Goal: Find specific page/section: Find specific page/section

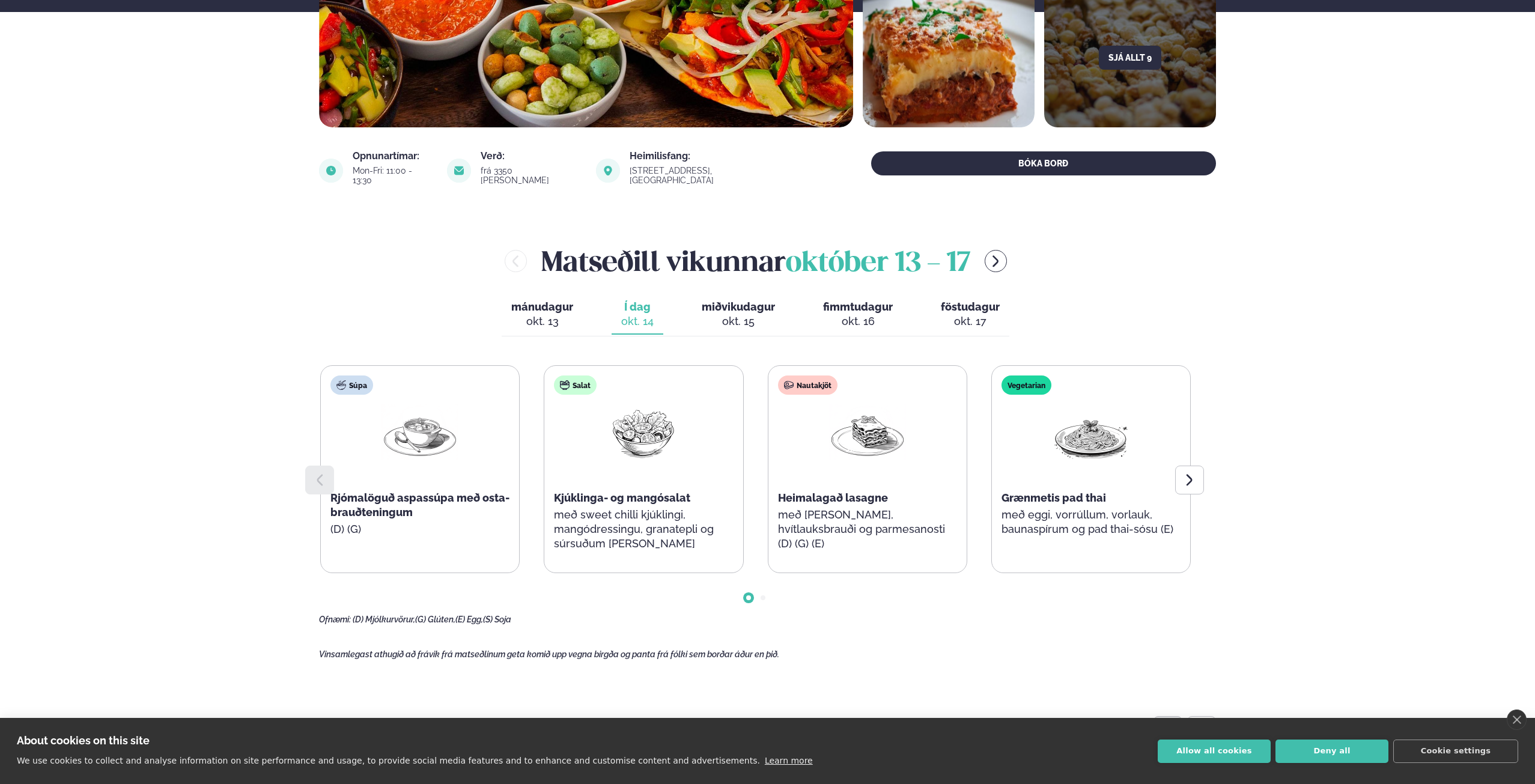
scroll to position [348, 0]
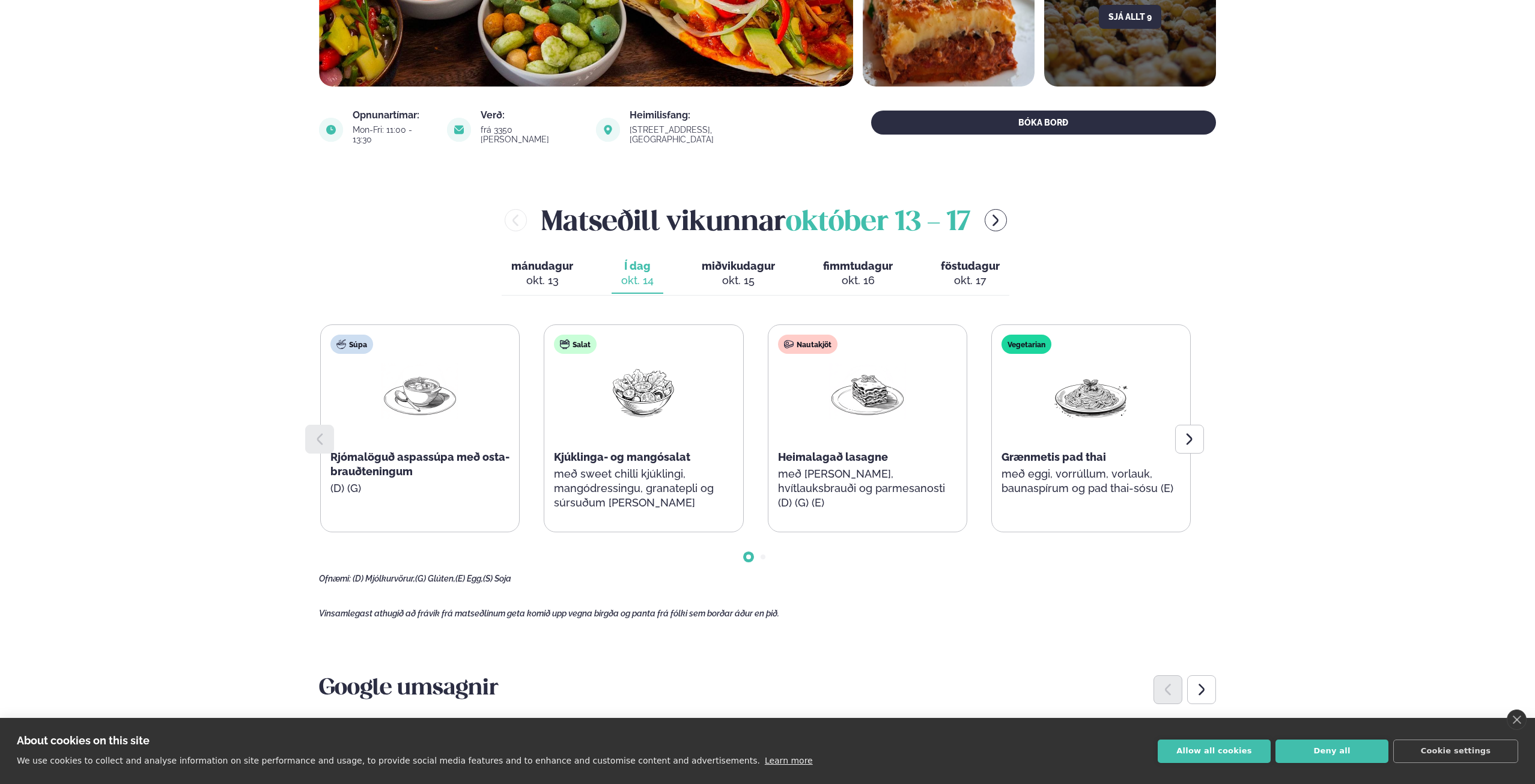
drag, startPoint x: 1535, startPoint y: 153, endPoint x: 1490, endPoint y: 107, distance: 64.4
click at [1534, 0] on html "About cookies on this site We use cookies to collect and analyse information on…" at bounding box center [768, 774] width 1535 height 2243
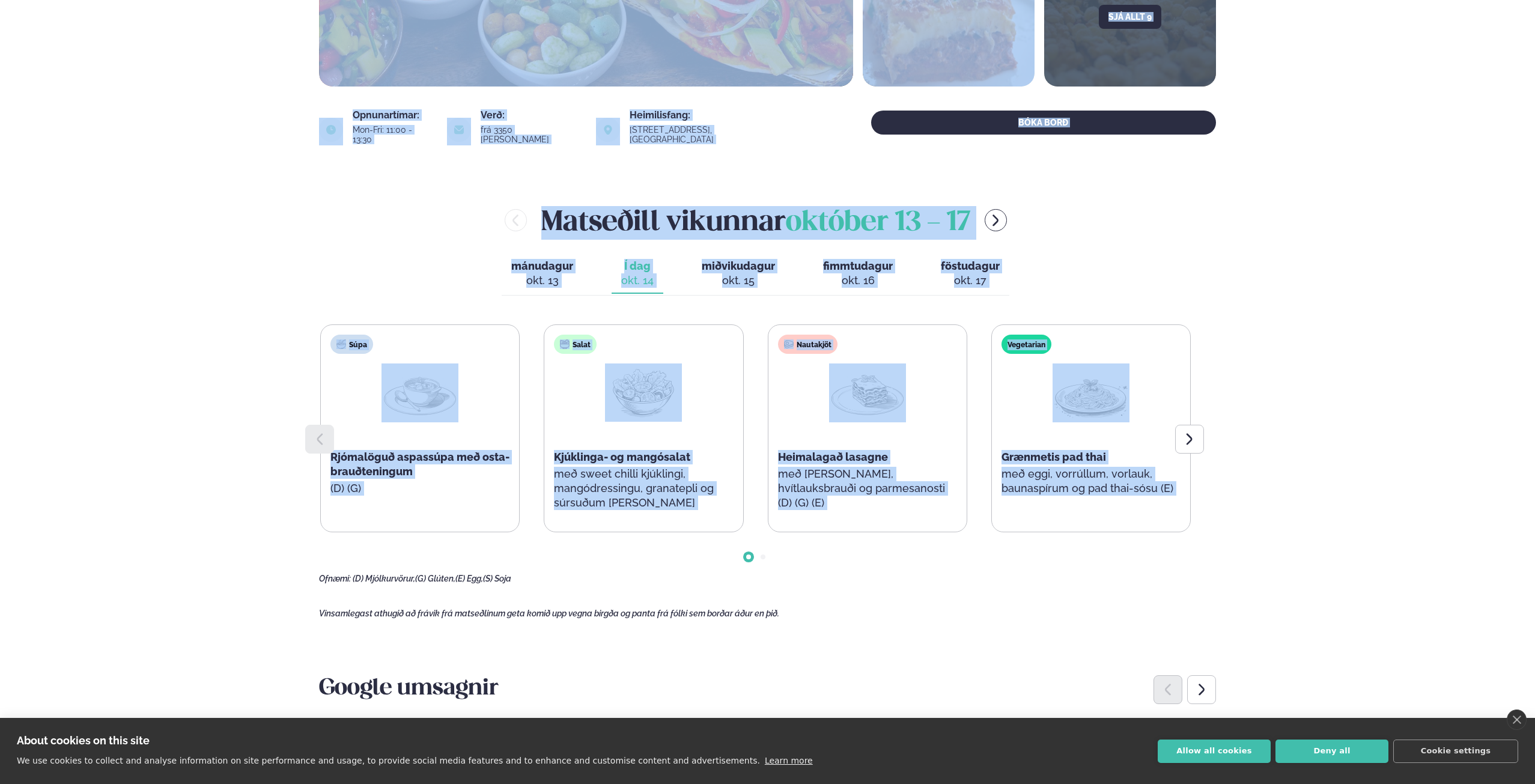
drag, startPoint x: 1531, startPoint y: 373, endPoint x: 1537, endPoint y: 405, distance: 32.6
click at [1534, 416] on html "About cookies on this site We use cookies to collect and analyse information on…" at bounding box center [768, 774] width 1535 height 2243
click at [1308, 373] on div "Þjónusta Hádegismatur fyrir fyrirtæki Fyrirtækja veitingar Einkapartý Matseðill…" at bounding box center [768, 774] width 1535 height 2243
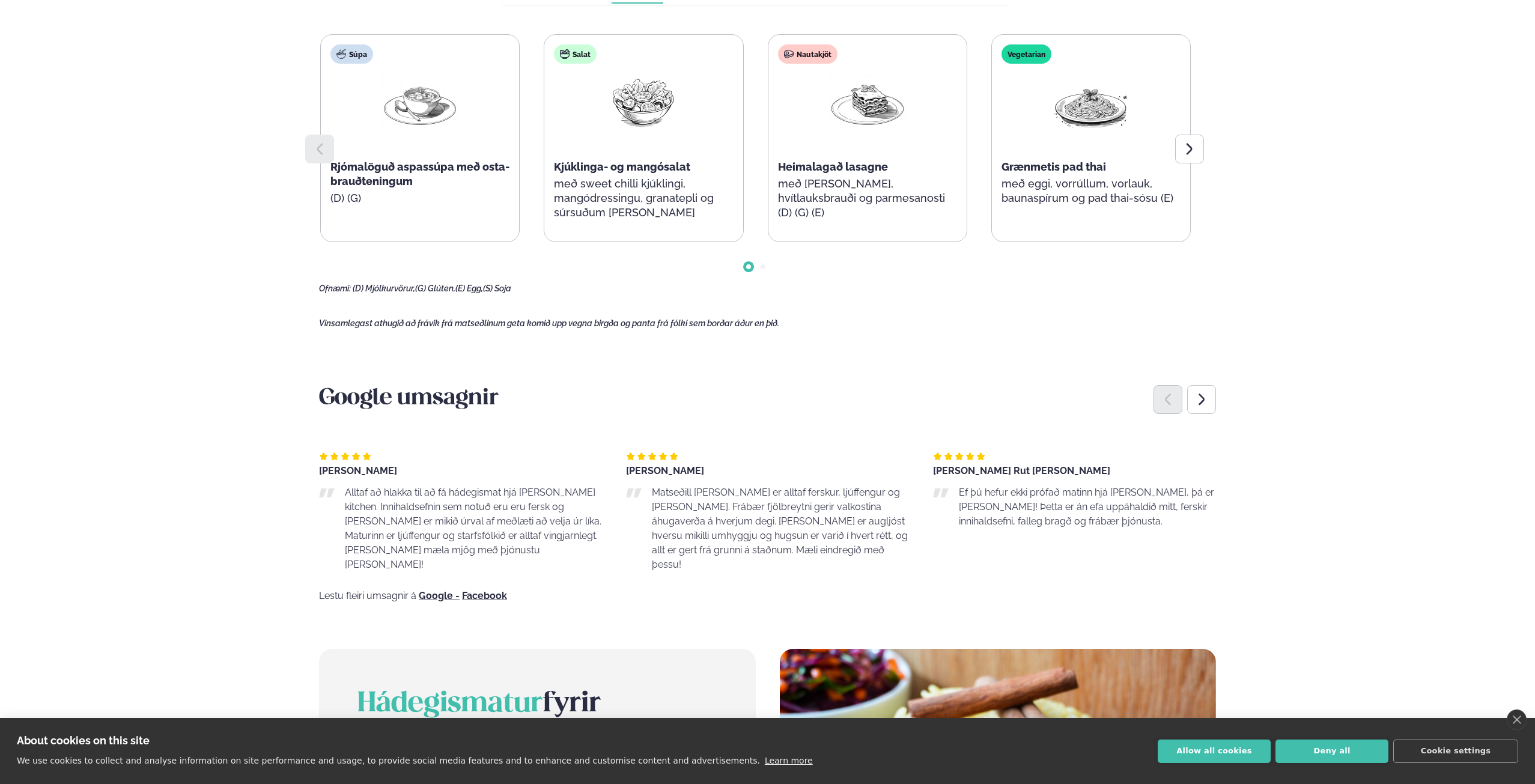
scroll to position [402, 0]
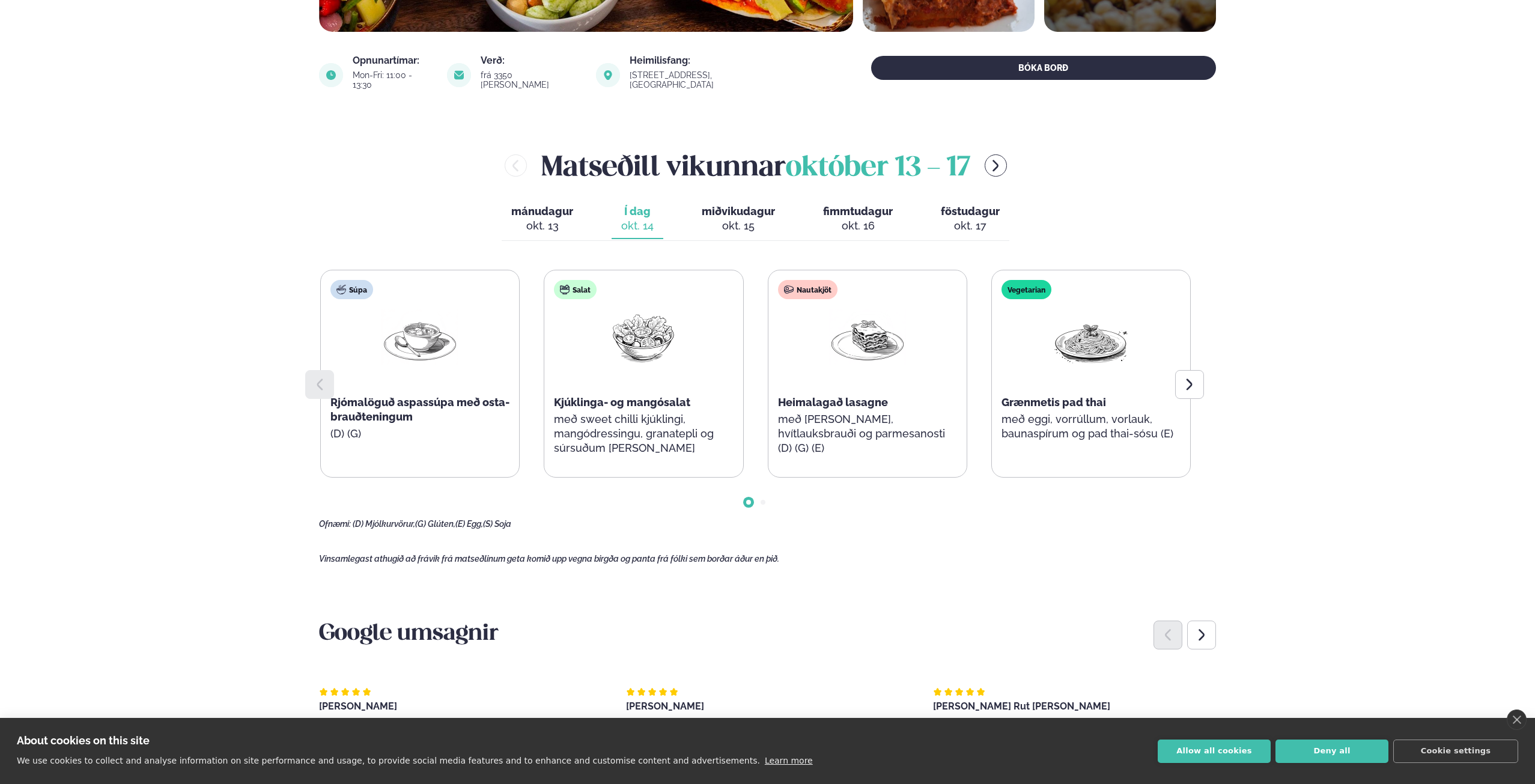
click at [417, 348] on img at bounding box center [420, 336] width 77 height 56
click at [726, 205] on span "miðvikudagur" at bounding box center [739, 211] width 73 height 13
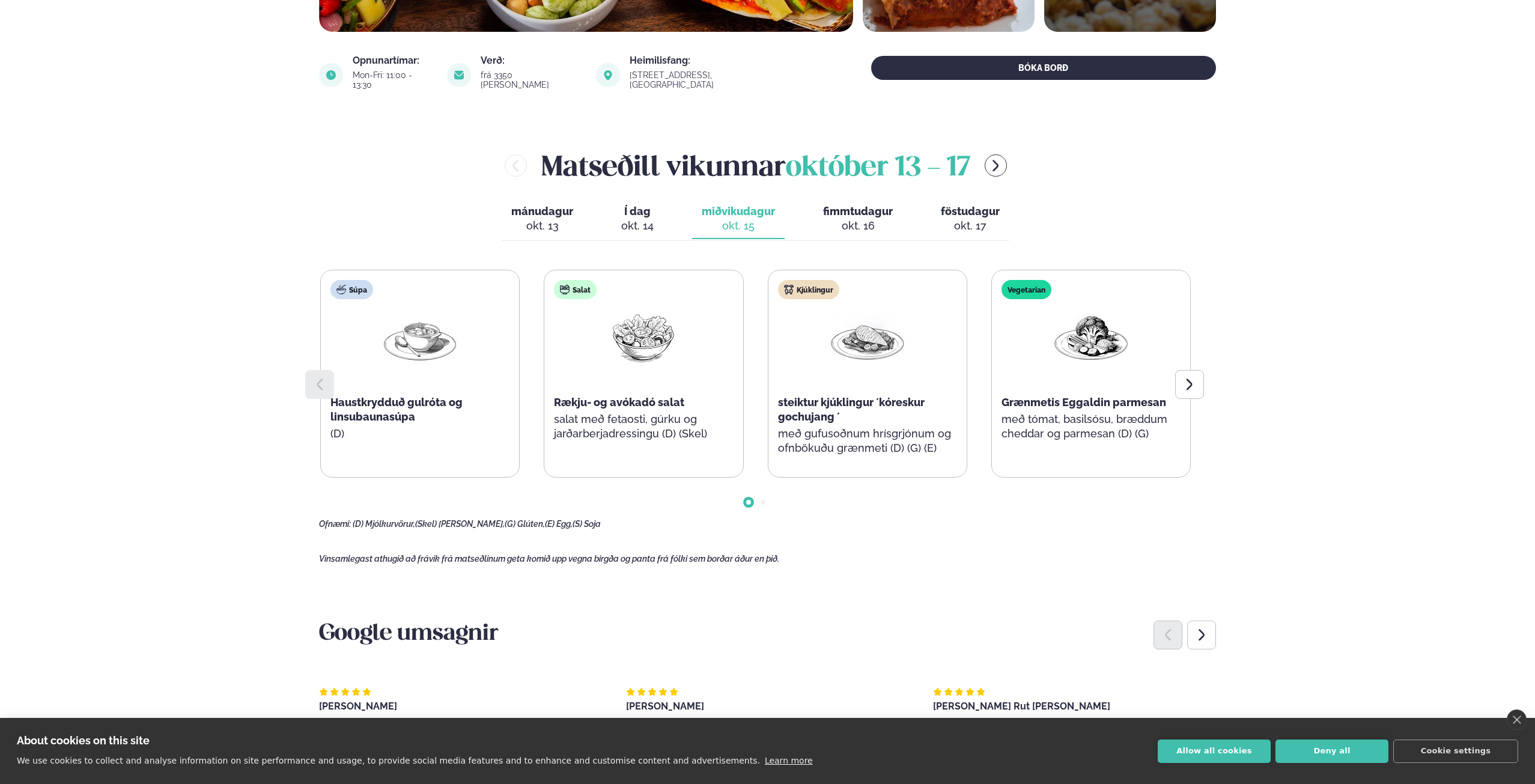
click at [857, 205] on span "fimmtudagur" at bounding box center [858, 211] width 70 height 13
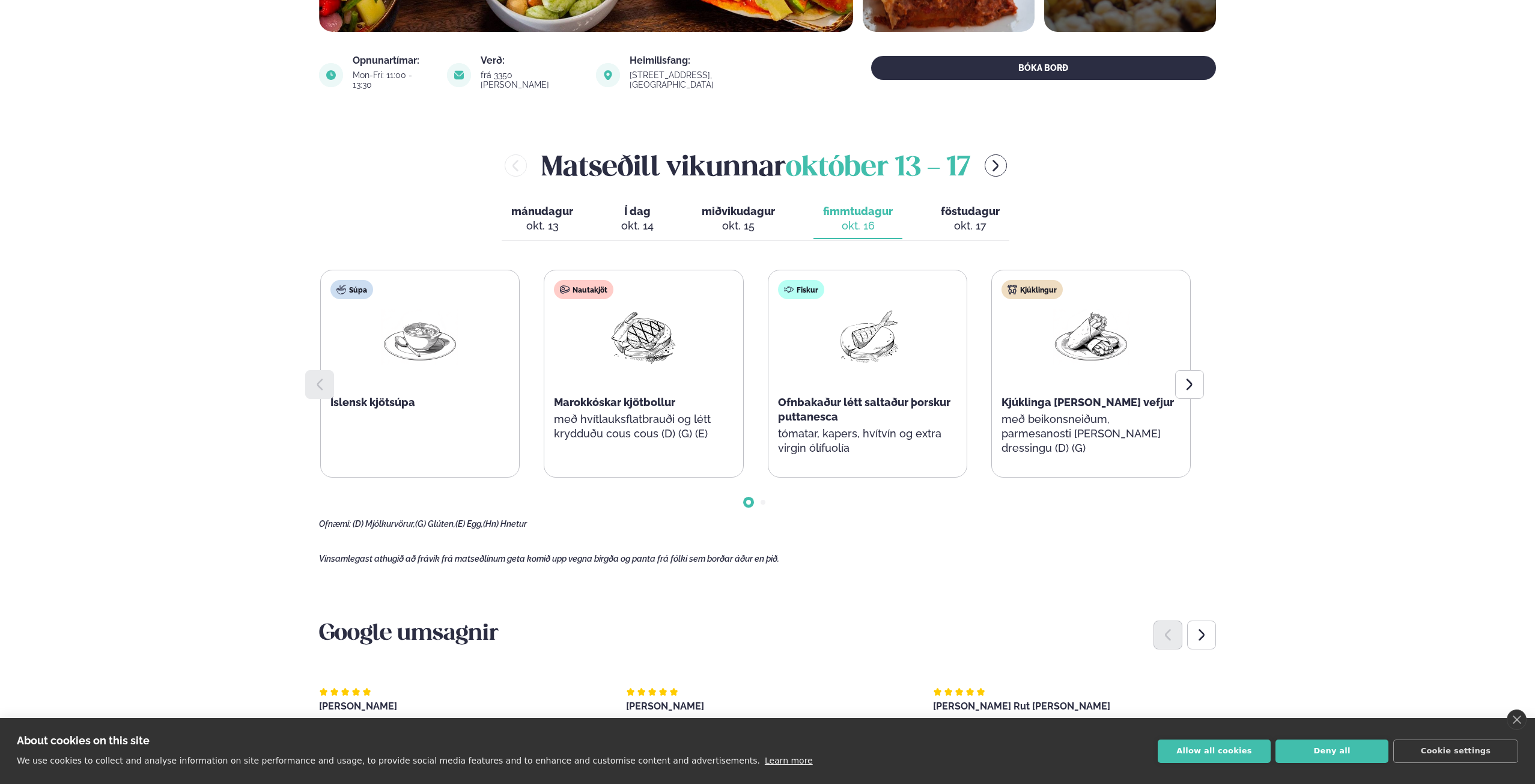
click at [942, 205] on span "föstudagur" at bounding box center [970, 211] width 59 height 13
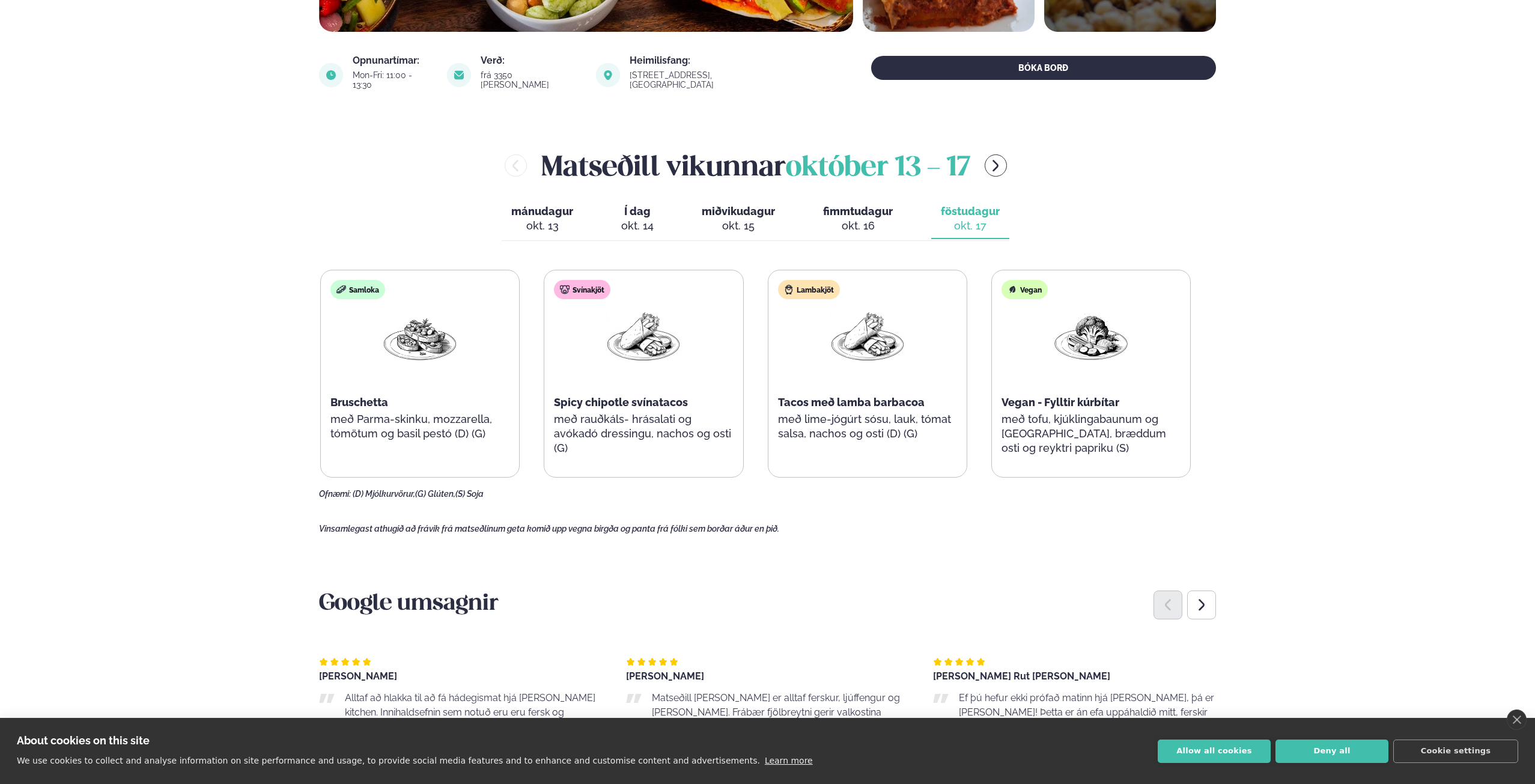
click at [1000, 159] on icon "menu-btn-right" at bounding box center [995, 166] width 14 height 14
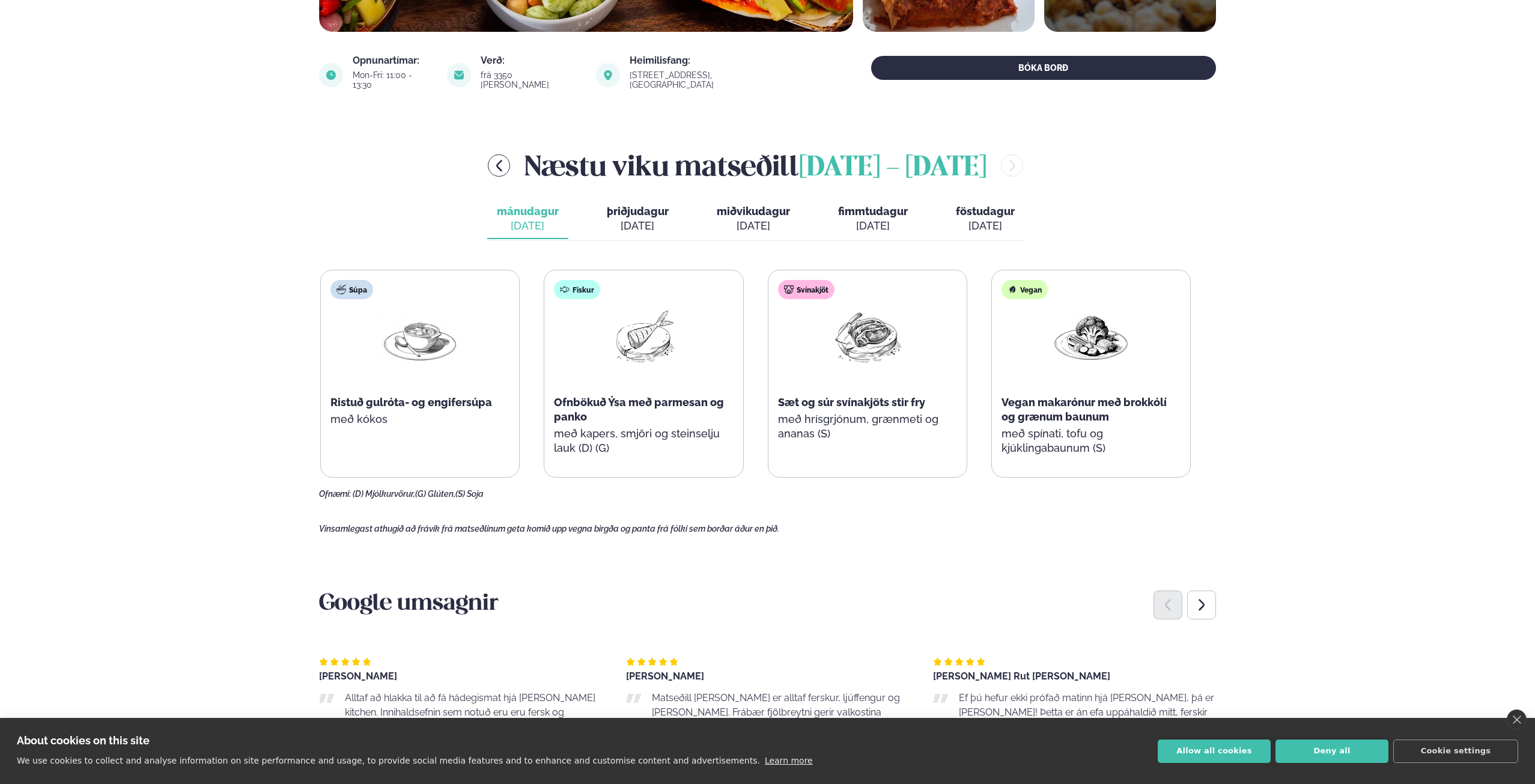
click at [647, 205] on span "þriðjudagur" at bounding box center [637, 211] width 62 height 13
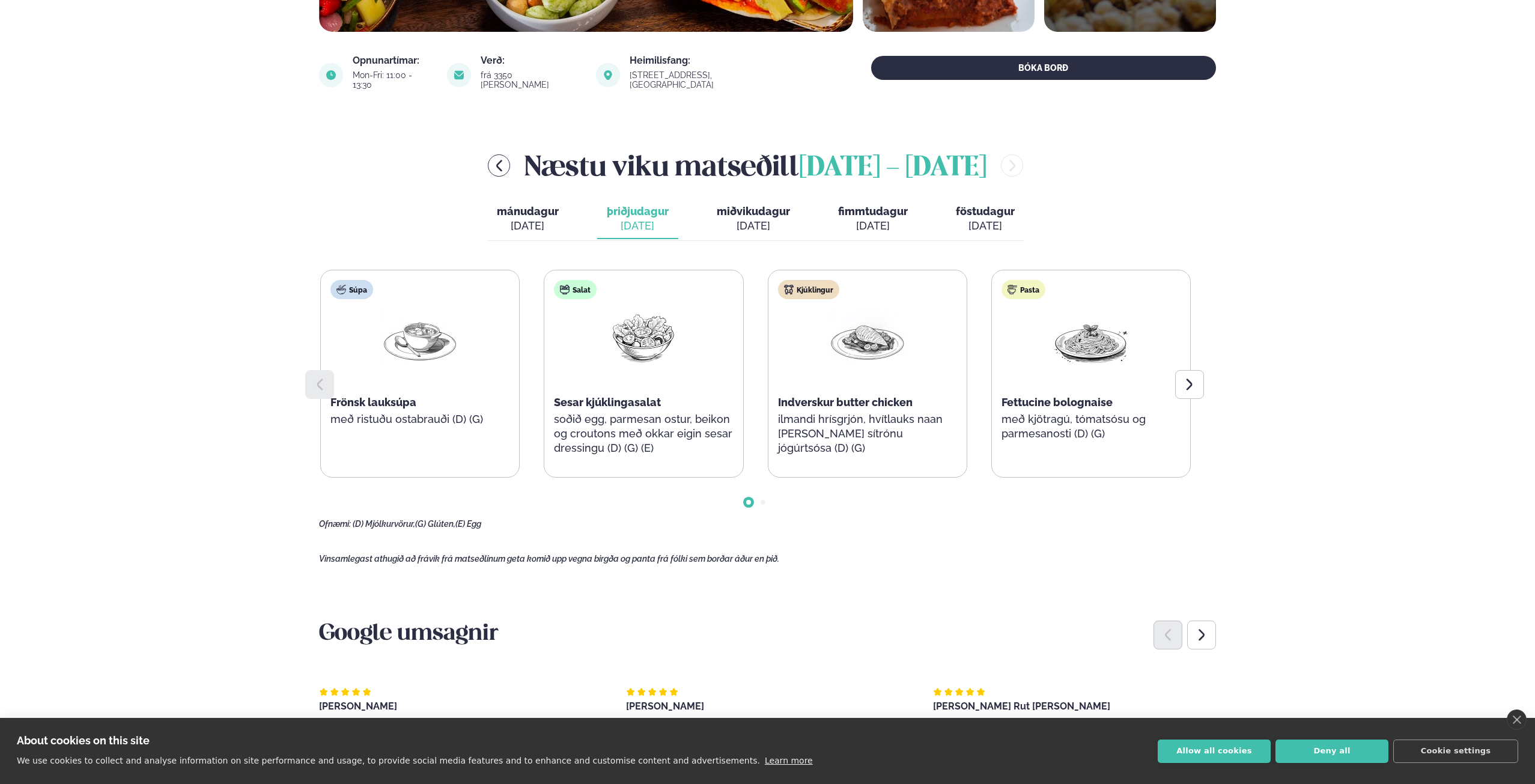
click at [737, 219] on div "[DATE]" at bounding box center [753, 226] width 73 height 14
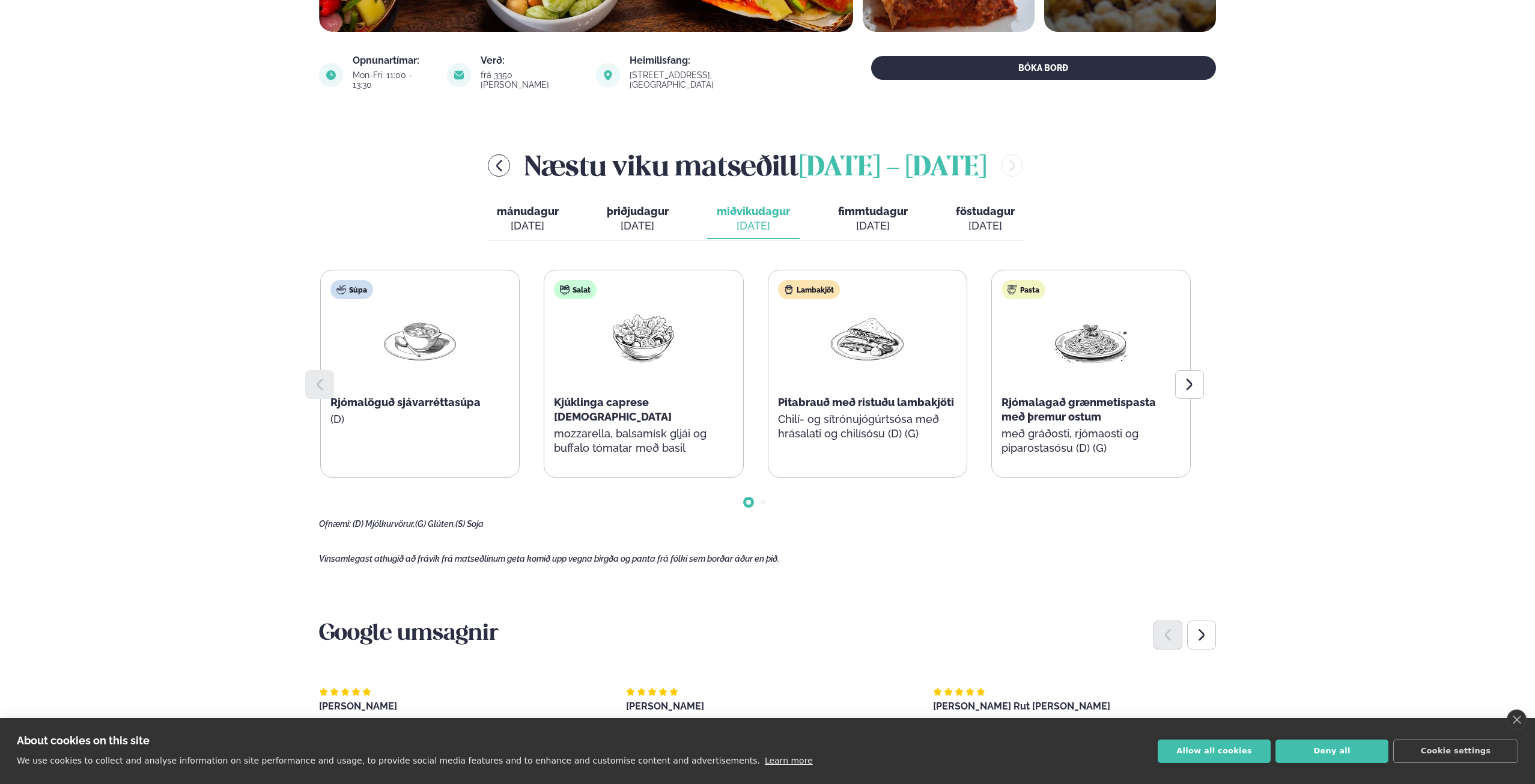
click at [860, 219] on div "[DATE]" at bounding box center [873, 226] width 70 height 14
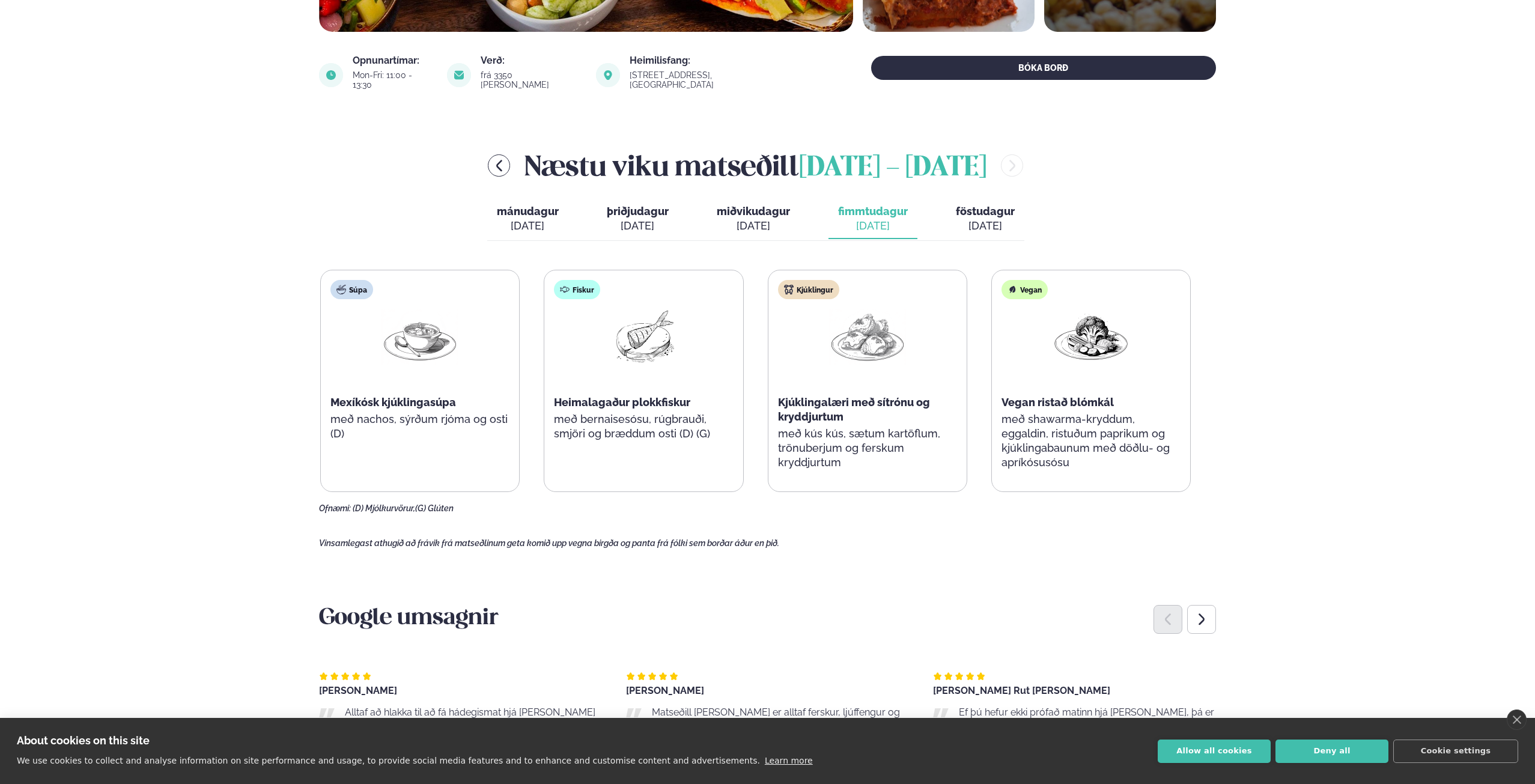
click at [980, 205] on span "föstudagur" at bounding box center [985, 211] width 59 height 13
